Goal: Task Accomplishment & Management: Use online tool/utility

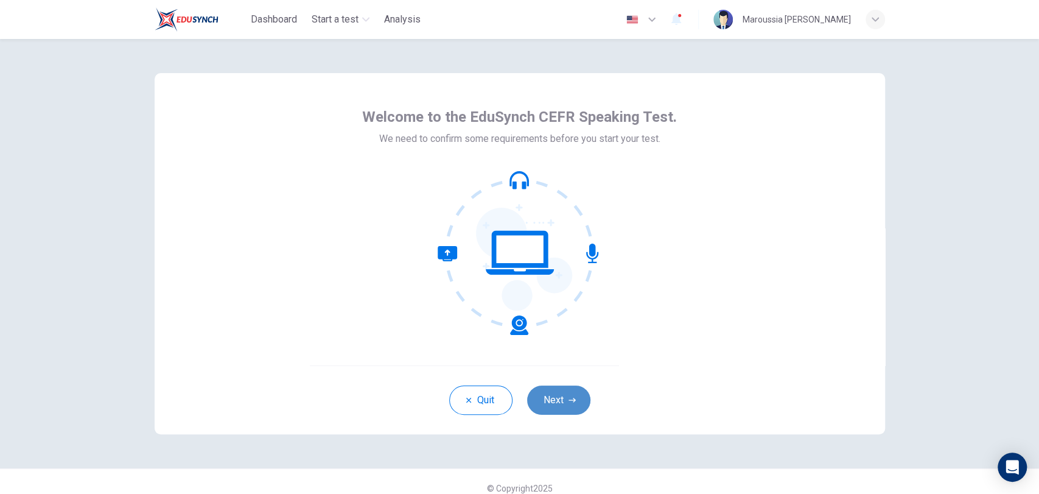
click at [560, 397] on button "Next" at bounding box center [558, 399] width 63 height 29
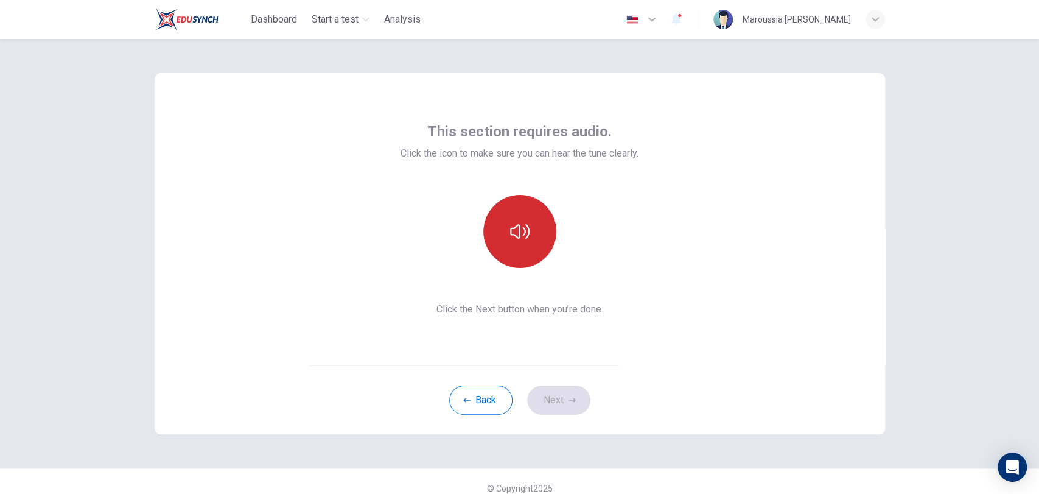
click at [514, 229] on icon "button" at bounding box center [519, 231] width 19 height 19
click at [525, 223] on icon "button" at bounding box center [519, 231] width 19 height 19
click at [550, 402] on button "Next" at bounding box center [558, 399] width 63 height 29
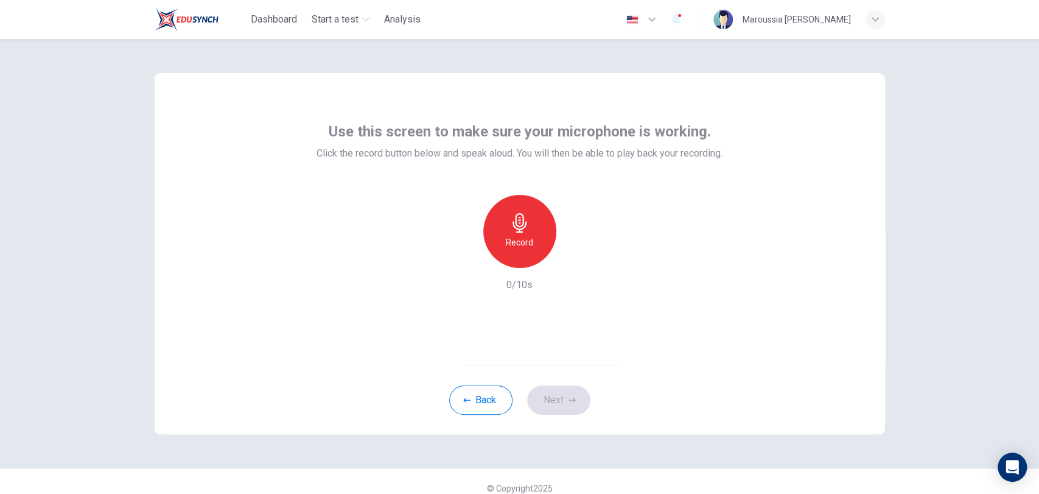
click at [501, 222] on div "Record" at bounding box center [519, 231] width 73 height 73
click at [511, 228] on icon "button" at bounding box center [519, 222] width 19 height 19
click at [572, 265] on div "button" at bounding box center [575, 257] width 19 height 19
click at [551, 408] on button "Next" at bounding box center [558, 399] width 63 height 29
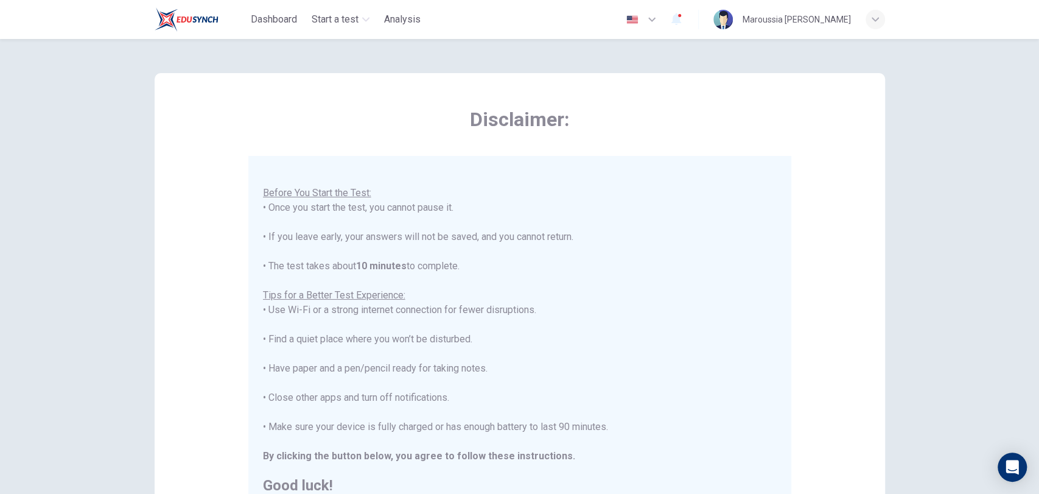
scroll to position [15, 0]
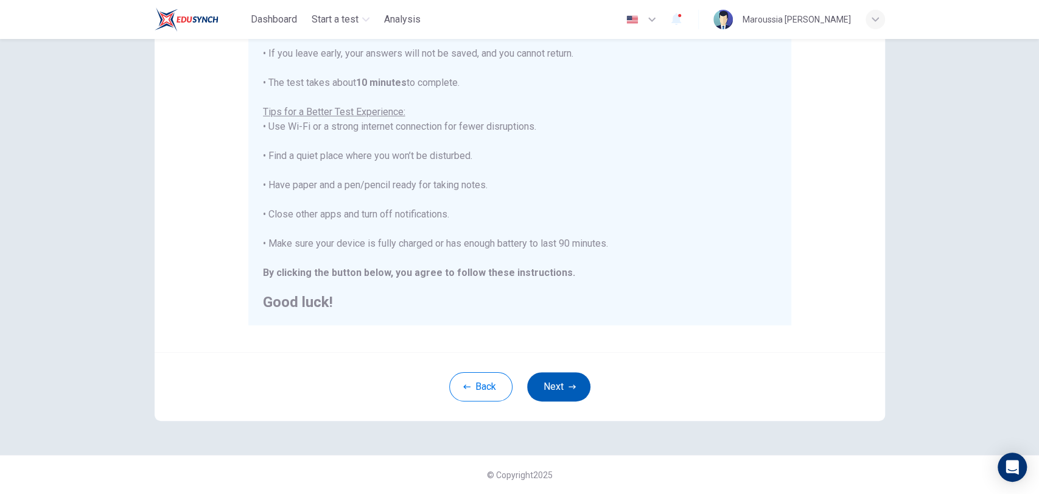
click at [545, 396] on button "Next" at bounding box center [558, 386] width 63 height 29
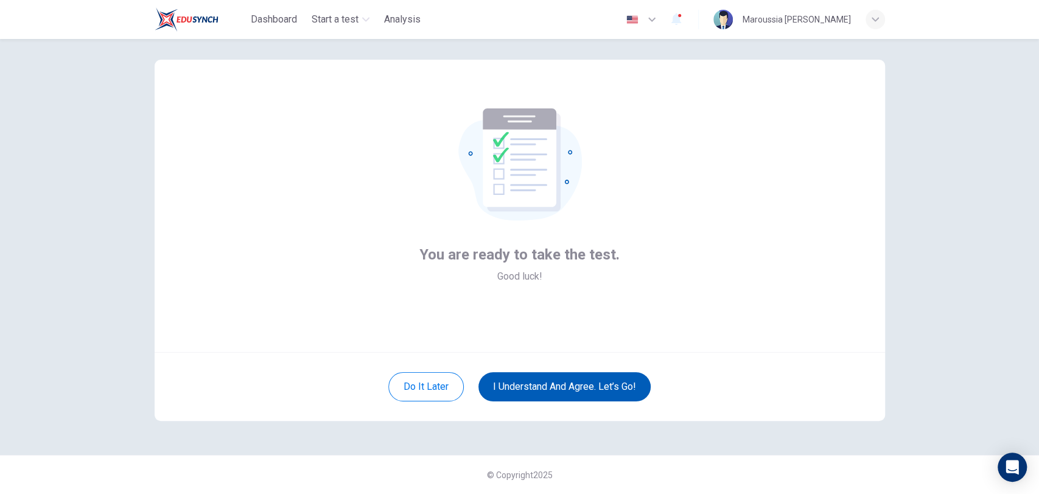
scroll to position [13, 0]
click at [545, 396] on button "I understand and agree. Let’s go!" at bounding box center [564, 386] width 172 height 29
click at [546, 391] on button "I understand and agree. Let’s go!" at bounding box center [564, 386] width 172 height 29
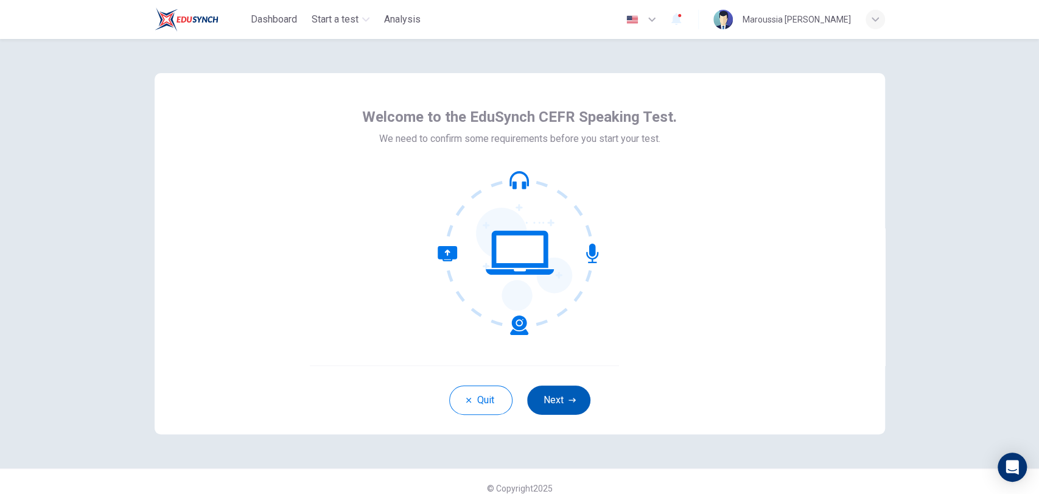
click at [542, 405] on button "Next" at bounding box center [558, 399] width 63 height 29
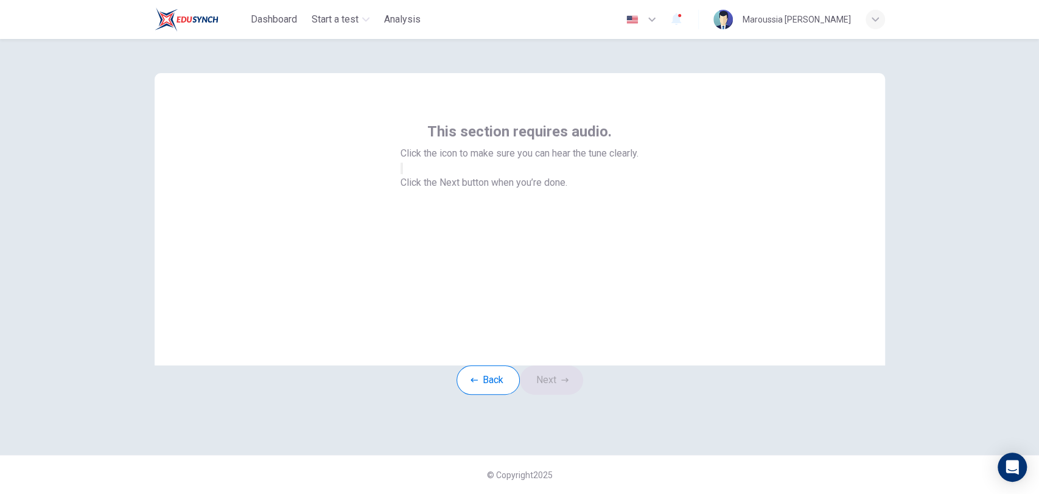
click at [403, 174] on button "button" at bounding box center [401, 168] width 2 height 12
click at [551, 394] on button "Next" at bounding box center [551, 379] width 63 height 29
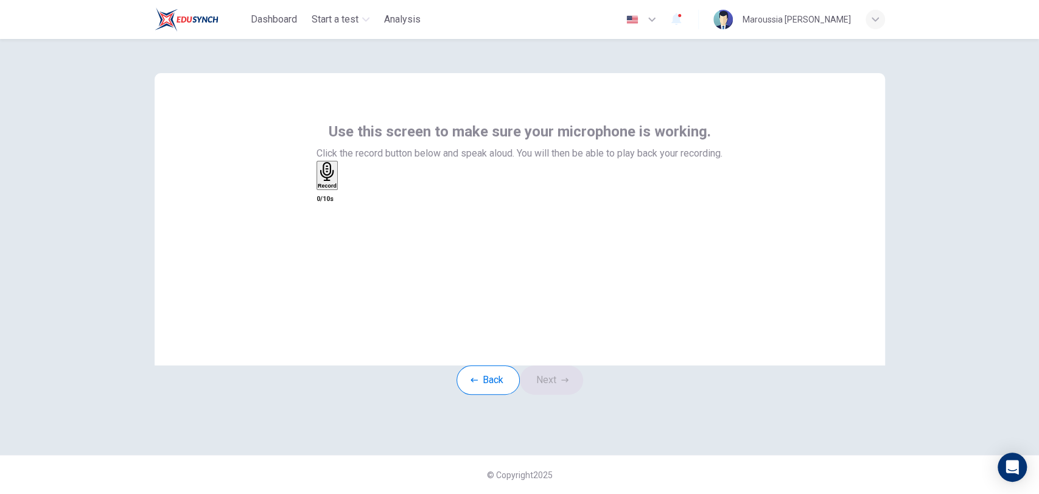
click at [337, 189] on h6 "Record" at bounding box center [327, 186] width 19 height 6
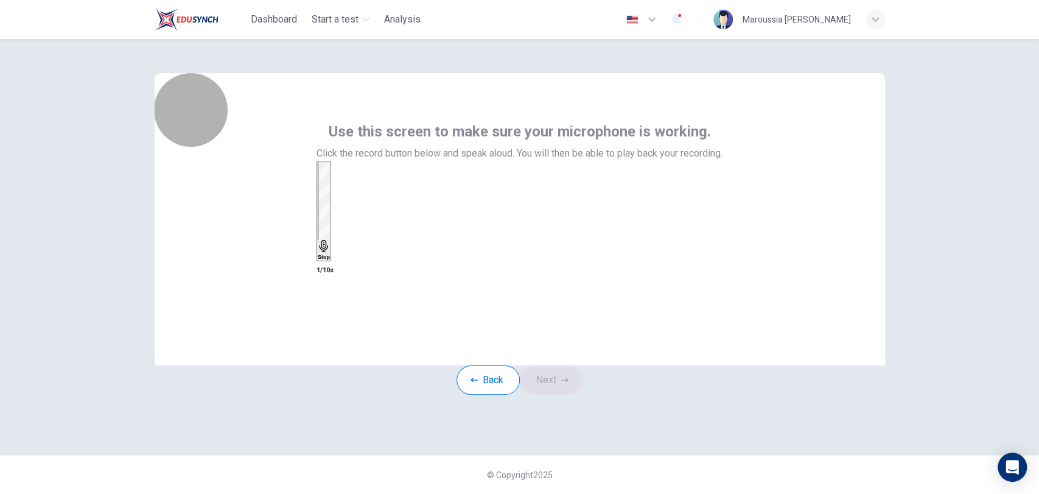
click at [330, 254] on h6 "Stop" at bounding box center [324, 257] width 12 height 6
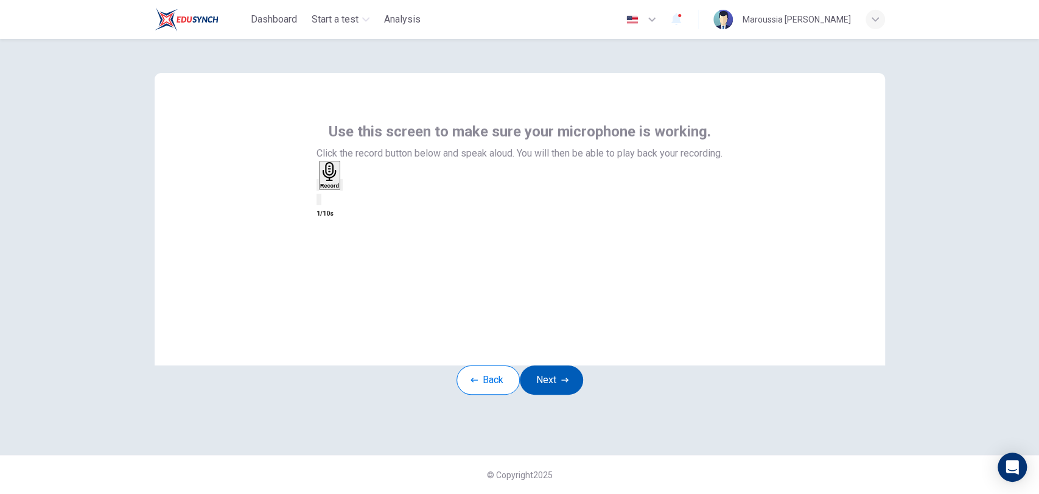
click at [542, 394] on button "Next" at bounding box center [551, 379] width 63 height 29
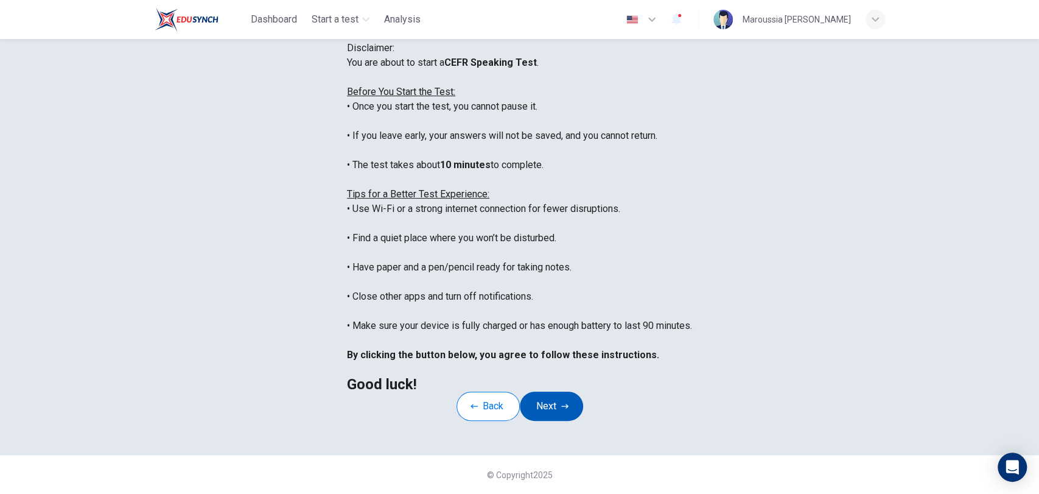
scroll to position [183, 0]
click at [545, 400] on div "Back Next" at bounding box center [519, 405] width 127 height 29
click at [549, 399] on button "Next" at bounding box center [551, 405] width 63 height 29
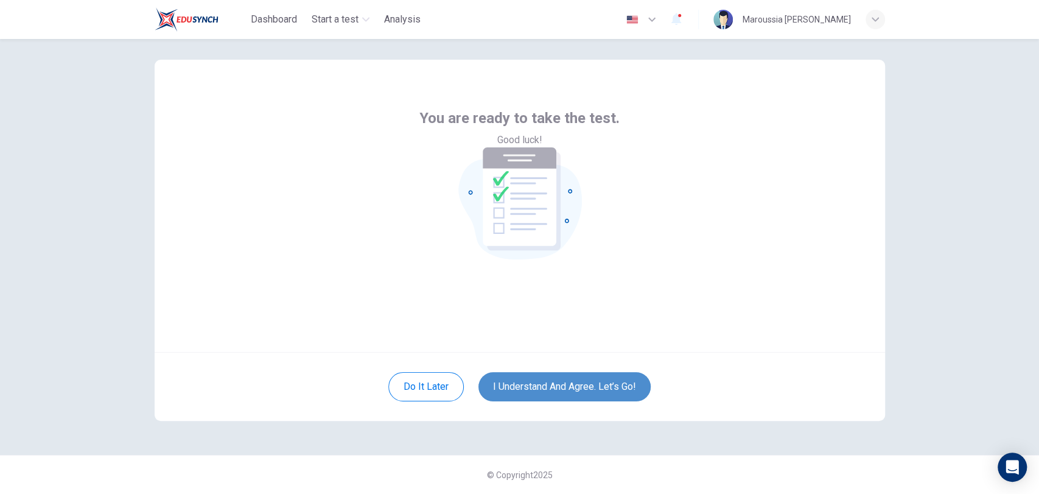
click at [576, 385] on button "I understand and agree. Let’s go!" at bounding box center [564, 386] width 172 height 29
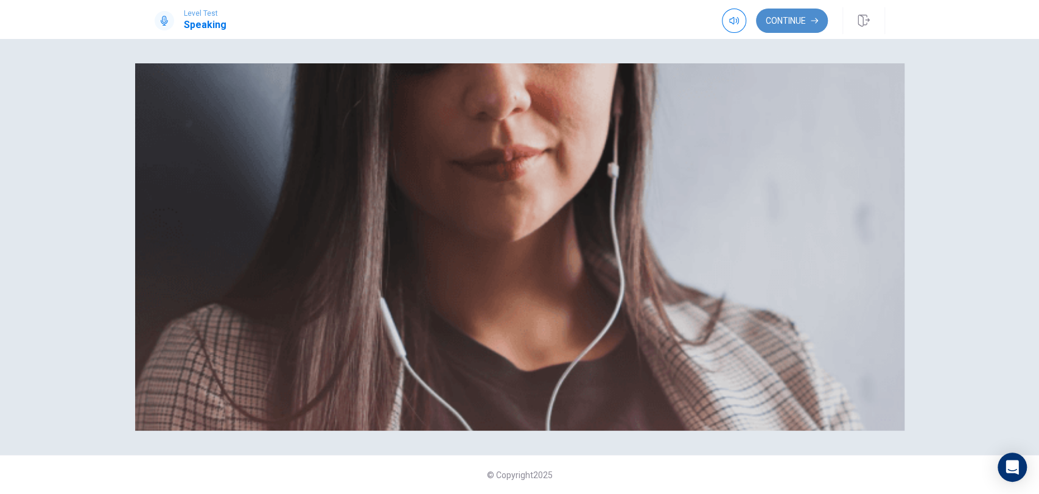
click at [811, 24] on icon "button" at bounding box center [814, 20] width 7 height 7
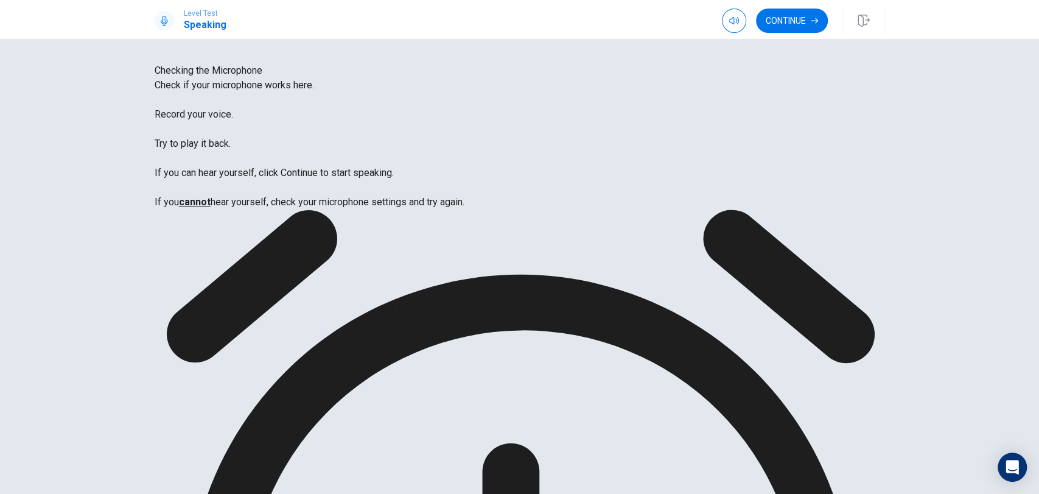
click at [779, 19] on button "Continue" at bounding box center [792, 21] width 72 height 24
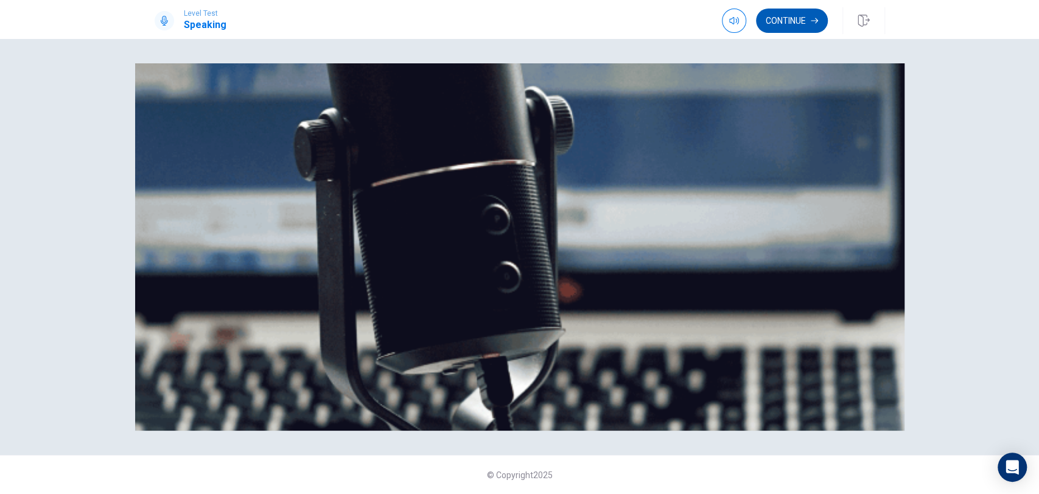
click at [789, 29] on button "Continue" at bounding box center [792, 21] width 72 height 24
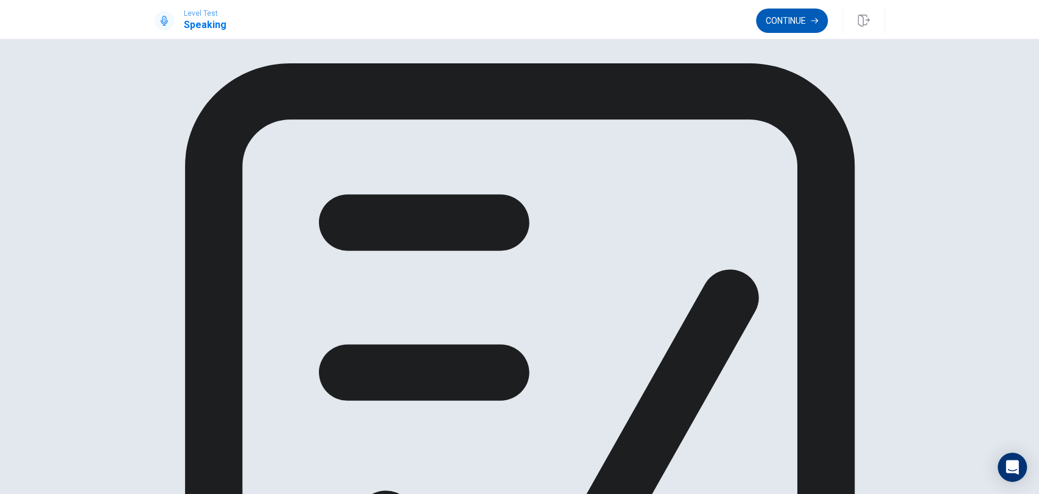
click at [772, 24] on button "Continue" at bounding box center [792, 21] width 72 height 24
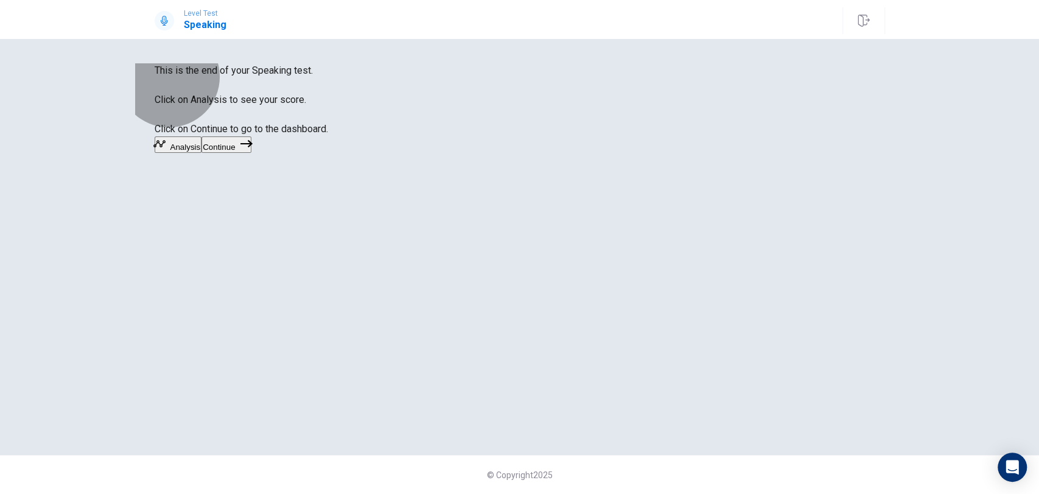
click at [251, 153] on button "Continue" at bounding box center [225, 144] width 49 height 16
